Goal: Find specific page/section: Find specific page/section

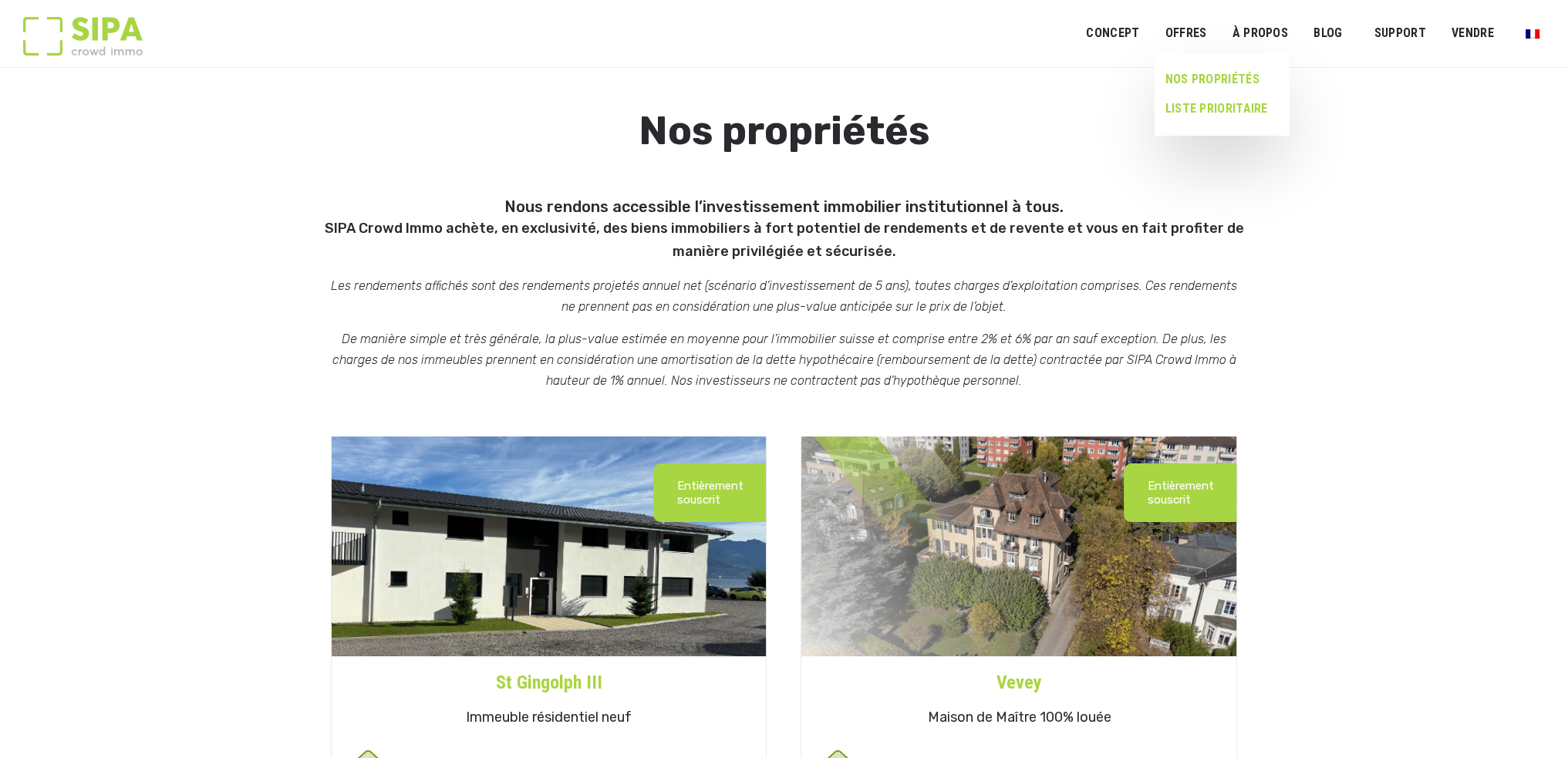
click at [1200, 109] on link "LISTE PRIORITAIRE" at bounding box center [1216, 109] width 123 height 29
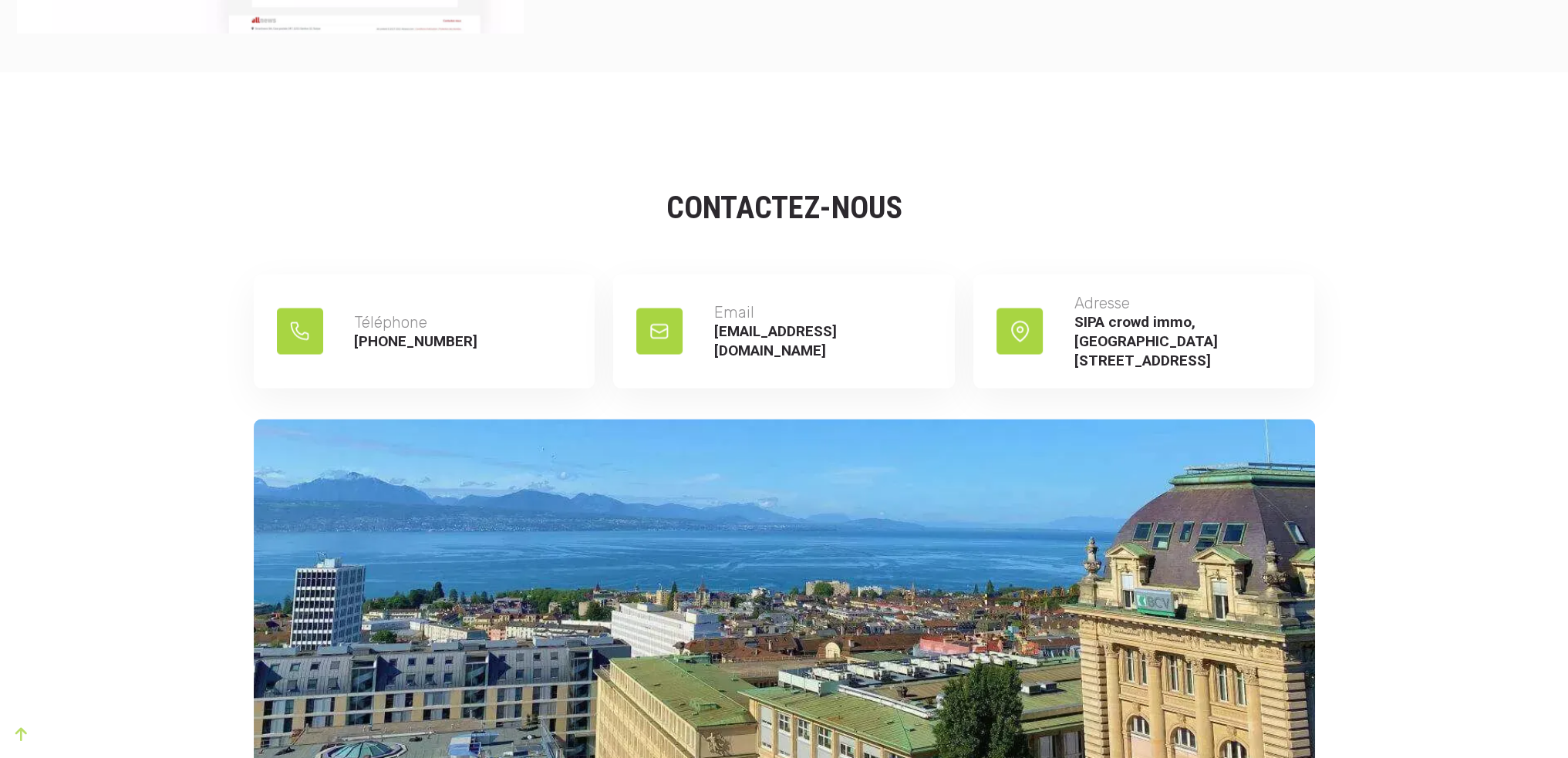
scroll to position [4012, 0]
